Goal: Task Accomplishment & Management: Complete application form

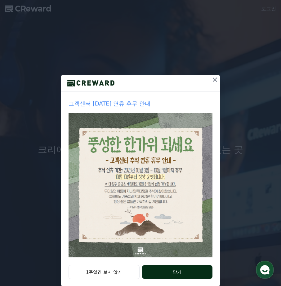
click at [166, 272] on button "닫기" at bounding box center [177, 272] width 71 height 14
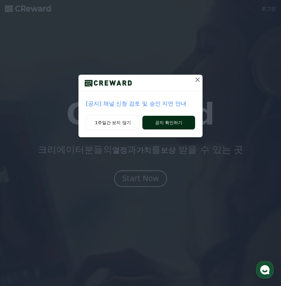
click at [155, 127] on button "공지 확인하기" at bounding box center [169, 123] width 53 height 14
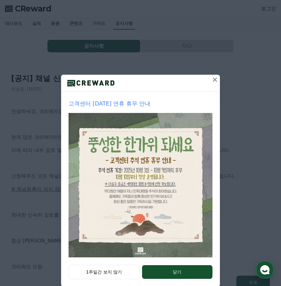
click at [213, 79] on icon at bounding box center [215, 79] width 4 height 4
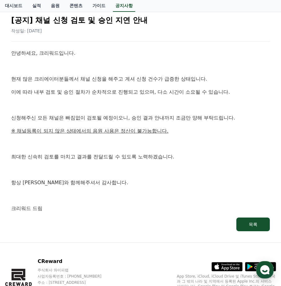
scroll to position [92, 0]
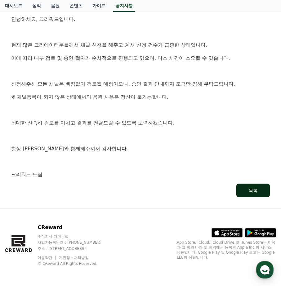
click at [263, 194] on button "목록" at bounding box center [254, 190] width 34 height 14
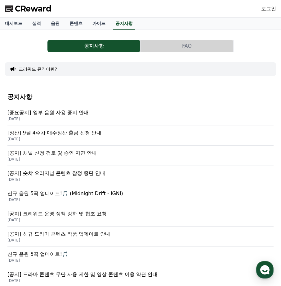
click at [23, 10] on span "CReward" at bounding box center [33, 9] width 37 height 10
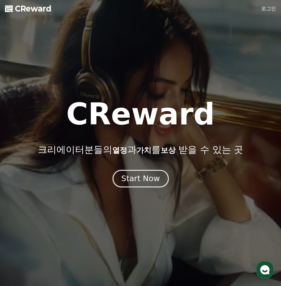
click at [135, 177] on div "Start Now" at bounding box center [140, 178] width 39 height 11
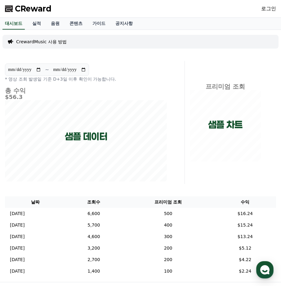
click at [272, 8] on link "로그인" at bounding box center [269, 8] width 15 height 7
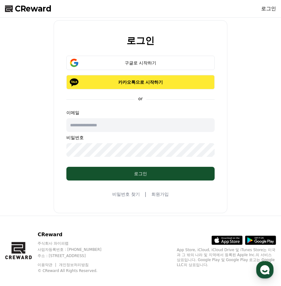
click at [158, 81] on p "카카오톡으로 시작하기" at bounding box center [140, 82] width 130 height 6
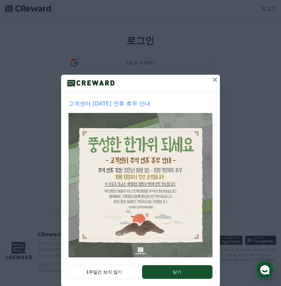
click at [215, 80] on icon at bounding box center [215, 79] width 7 height 7
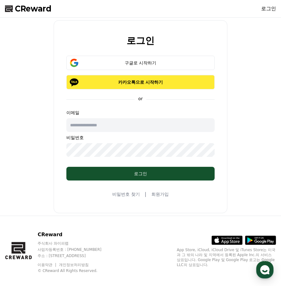
click at [137, 86] on button "카카오톡으로 시작하기" at bounding box center [140, 82] width 149 height 14
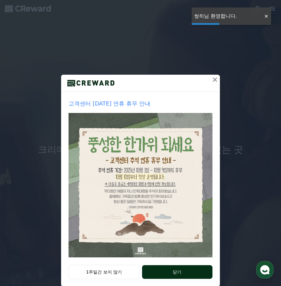
click at [168, 274] on button "닫기" at bounding box center [177, 272] width 71 height 14
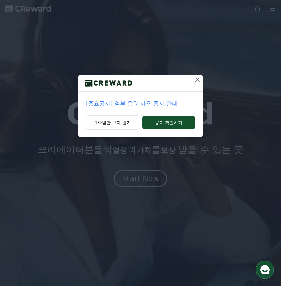
click at [198, 79] on icon at bounding box center [198, 79] width 4 height 4
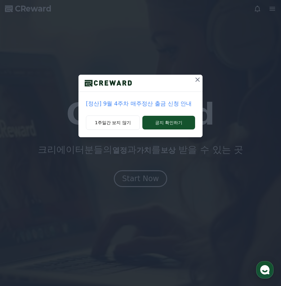
click at [198, 79] on icon at bounding box center [198, 79] width 4 height 4
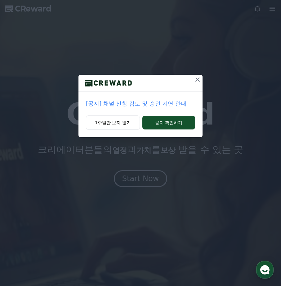
click at [198, 79] on icon at bounding box center [198, 79] width 4 height 4
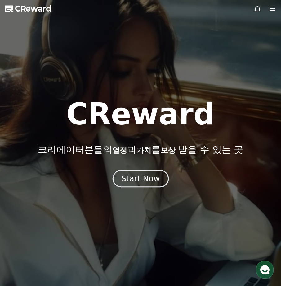
click at [150, 182] on div "Start Now" at bounding box center [140, 178] width 39 height 11
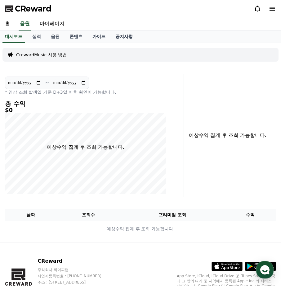
drag, startPoint x: 49, startPoint y: 49, endPoint x: 49, endPoint y: 53, distance: 3.4
click at [49, 52] on div "CrewardMusic 사용 방법" at bounding box center [140, 55] width 277 height 14
click at [49, 53] on p "CrewardMusic 사용 방법" at bounding box center [41, 55] width 51 height 6
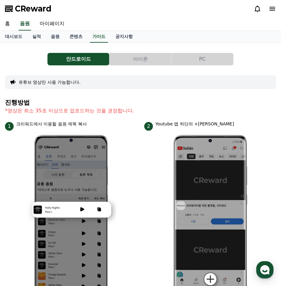
click at [141, 64] on button "아이폰" at bounding box center [141, 59] width 62 height 12
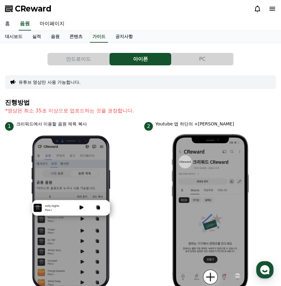
click at [8, 24] on link "홈" at bounding box center [7, 23] width 15 height 13
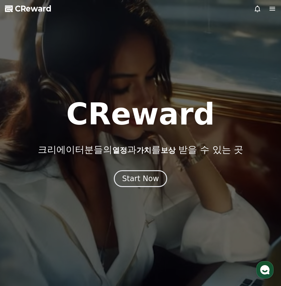
click at [273, 7] on icon at bounding box center [273, 9] width 6 height 4
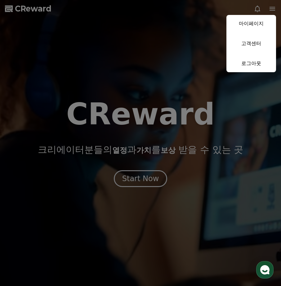
click at [258, 26] on link "마이페이지" at bounding box center [252, 23] width 50 height 17
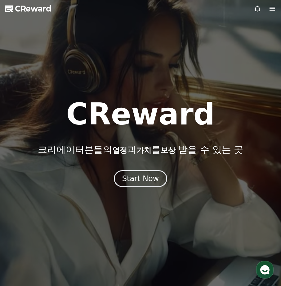
select select "**********"
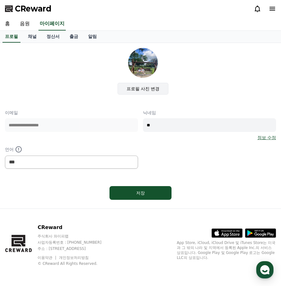
click at [142, 91] on label "프로필 사진 변경" at bounding box center [143, 89] width 51 height 12
click at [0, 0] on input "프로필 사진 변경" at bounding box center [0, 0] width 0 height 0
click at [28, 22] on link "음원" at bounding box center [25, 23] width 20 height 13
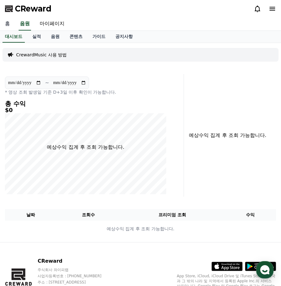
click at [12, 25] on link "홈" at bounding box center [7, 23] width 15 height 13
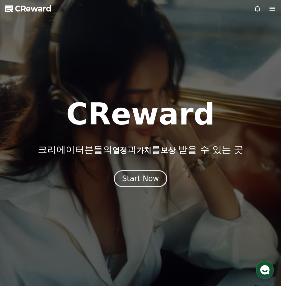
click at [261, 7] on icon at bounding box center [257, 8] width 7 height 7
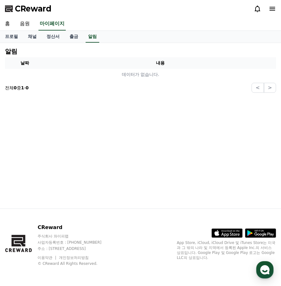
click at [259, 7] on icon at bounding box center [257, 8] width 7 height 7
click at [6, 22] on link "홈" at bounding box center [7, 23] width 15 height 13
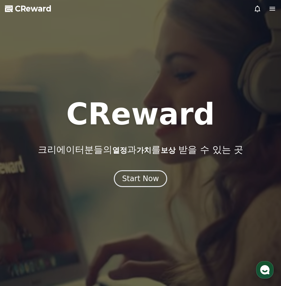
click at [6, 9] on polygon at bounding box center [8, 9] width 6 height 5
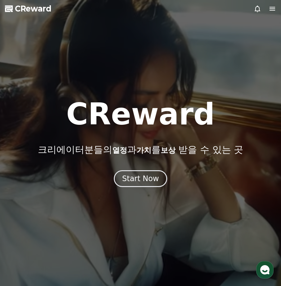
click at [18, 9] on span "CReward" at bounding box center [33, 9] width 37 height 10
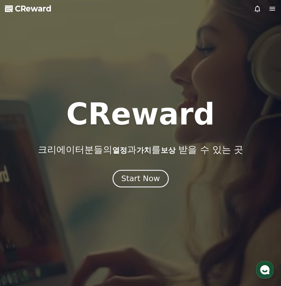
click at [156, 184] on button "Start Now" at bounding box center [140, 178] width 56 height 18
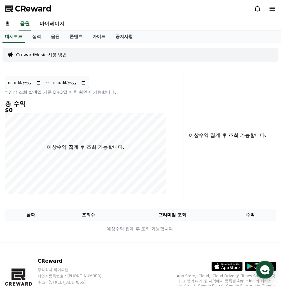
click at [36, 34] on link "실적" at bounding box center [36, 37] width 19 height 12
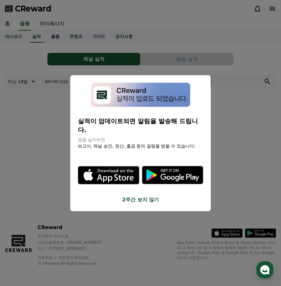
click at [53, 38] on button "close modal" at bounding box center [140, 143] width 281 height 286
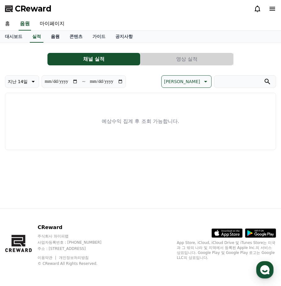
click at [54, 38] on link "음원" at bounding box center [55, 37] width 19 height 12
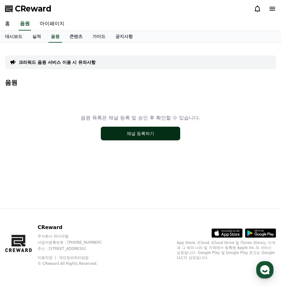
click at [151, 133] on button "채널 등록하기" at bounding box center [141, 133] width 80 height 14
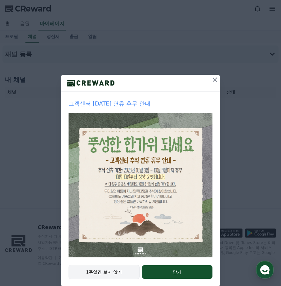
click at [113, 275] on button "1주일간 보지 않기" at bounding box center [104, 271] width 71 height 14
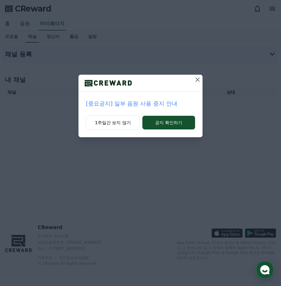
click at [152, 102] on p "[중요공지] 일부 음원 사용 중지 안내" at bounding box center [140, 103] width 109 height 9
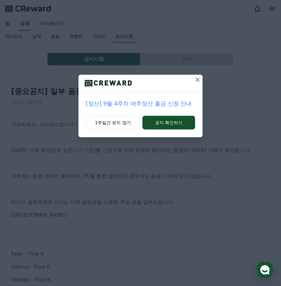
click at [200, 81] on icon at bounding box center [198, 79] width 4 height 4
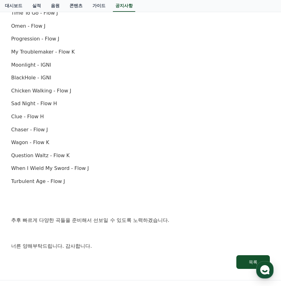
scroll to position [373, 0]
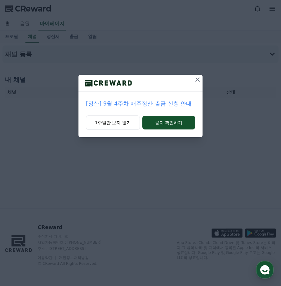
click at [196, 79] on icon at bounding box center [197, 79] width 7 height 7
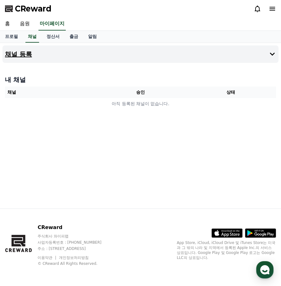
click at [144, 48] on button "채널 등록" at bounding box center [140, 53] width 277 height 17
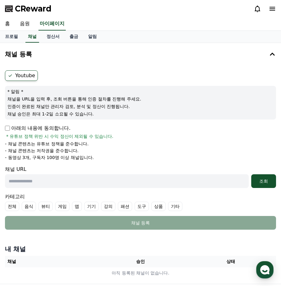
click at [30, 74] on label "Youtube" at bounding box center [21, 75] width 33 height 11
click at [31, 127] on p "아래의 내용에 동의합니다." at bounding box center [38, 127] width 66 height 7
click at [11, 127] on p "아래의 내용에 동의합니다." at bounding box center [38, 127] width 66 height 7
click at [34, 183] on input "text" at bounding box center [127, 181] width 244 height 14
paste input "**********"
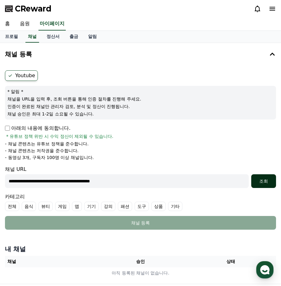
type input "**********"
click at [266, 180] on div "조회" at bounding box center [264, 181] width 20 height 6
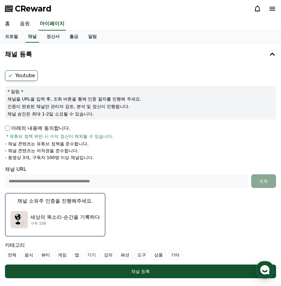
click at [67, 200] on p "채널 소유주 인증을 진행해주세요." at bounding box center [55, 200] width 76 height 7
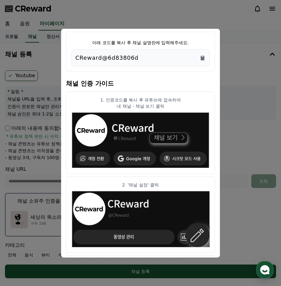
scroll to position [31, 0]
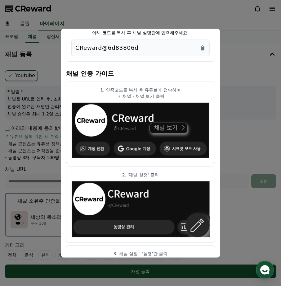
drag, startPoint x: 140, startPoint y: 50, endPoint x: 107, endPoint y: 48, distance: 33.0
click at [107, 48] on div "CReward@6d83806d" at bounding box center [140, 47] width 130 height 9
click at [191, 67] on h4 "채널 인증 가이드" at bounding box center [140, 72] width 149 height 17
click at [204, 48] on icon "Copy to clipboard" at bounding box center [203, 48] width 4 height 5
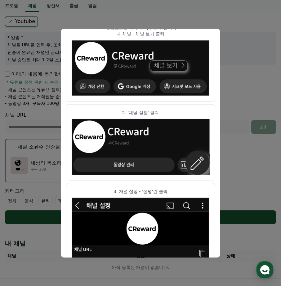
scroll to position [0, 0]
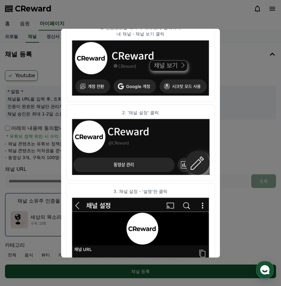
click at [269, 53] on button "close modal" at bounding box center [140, 143] width 281 height 286
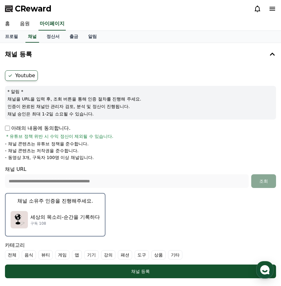
click at [65, 201] on p "채널 소유주 인증을 진행해주세요." at bounding box center [55, 200] width 76 height 7
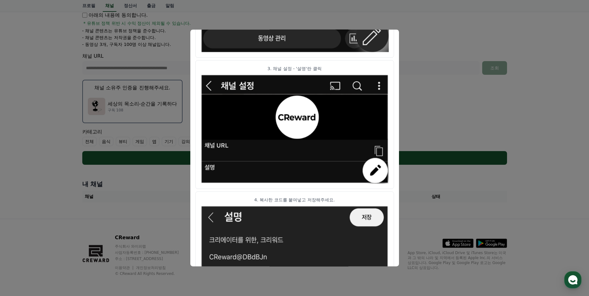
scroll to position [299, 0]
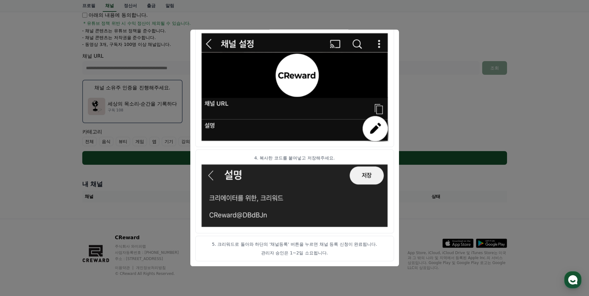
drag, startPoint x: 272, startPoint y: 250, endPoint x: 348, endPoint y: 258, distance: 75.6
click at [281, 258] on article "5. 크리워드로 돌아와 하단의 '채널등록' 버튼을 누르면 채널 등록 신청이 완료됩니다. 관리자 승인은 1~2일 소요됩니다." at bounding box center [294, 248] width 199 height 25
drag, startPoint x: 348, startPoint y: 258, endPoint x: 371, endPoint y: 252, distance: 24.3
click at [281, 252] on p "관리자 승인은 1~2일 소요됩니다." at bounding box center [295, 253] width 188 height 6
click at [281, 202] on button "close modal" at bounding box center [294, 148] width 589 height 296
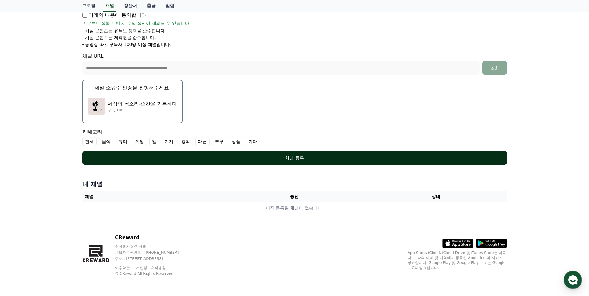
click at [281, 159] on div "채널 등록" at bounding box center [295, 158] width 400 height 6
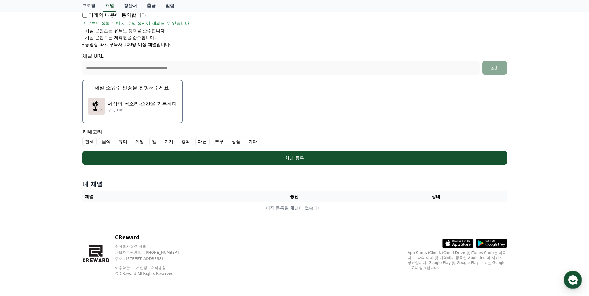
click at [256, 143] on label "기타" at bounding box center [253, 141] width 14 height 9
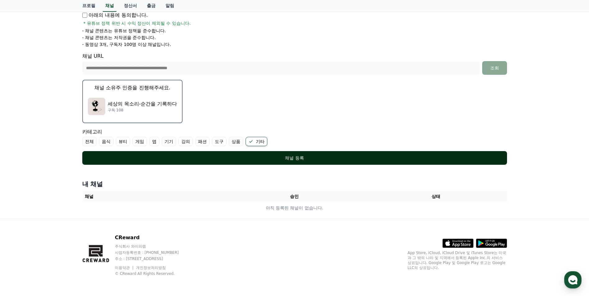
click at [281, 158] on div "채널 등록" at bounding box center [295, 158] width 400 height 6
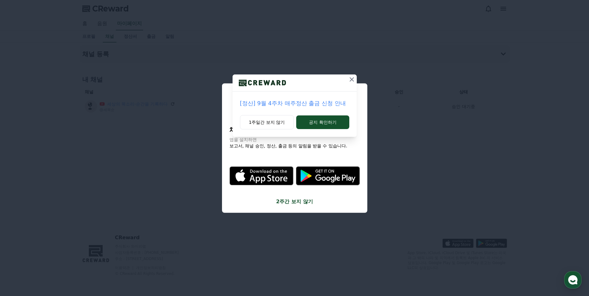
click at [352, 78] on icon at bounding box center [351, 79] width 7 height 7
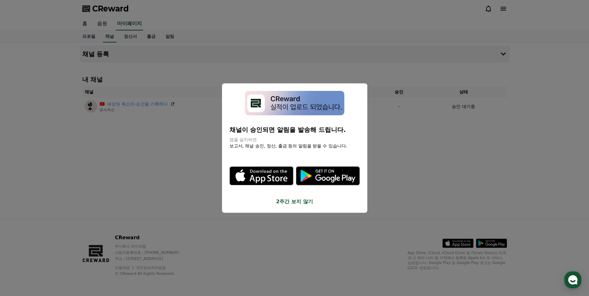
click at [409, 186] on button "close modal" at bounding box center [294, 148] width 589 height 296
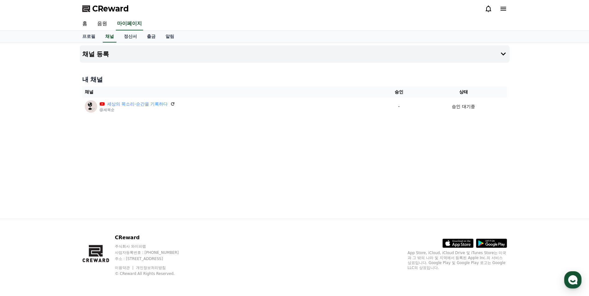
click at [245, 166] on div "채널 등록 내 채널 채널 승인 상태 세상의 목소리-순간을 기록하다 @세목순 - 승인 대기중" at bounding box center [294, 131] width 435 height 176
click at [361, 164] on div "채널 등록 내 채널 채널 승인 상태 세상의 목소리-순간을 기록하다 @세목순 - 승인 대기중" at bounding box center [294, 131] width 435 height 176
